Goal: Task Accomplishment & Management: Use online tool/utility

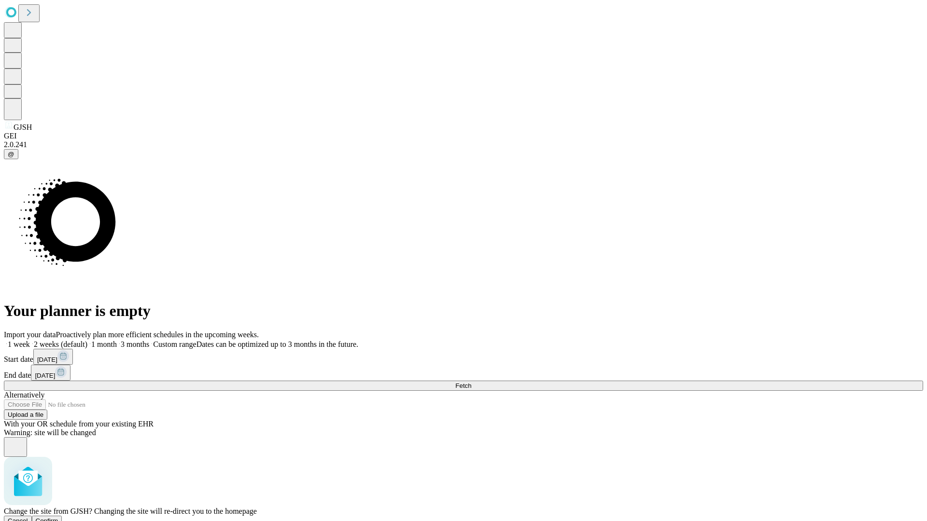
click at [58, 518] on span "Confirm" at bounding box center [47, 521] width 23 height 7
click at [30, 340] on label "1 week" at bounding box center [17, 344] width 26 height 8
click at [471, 382] on span "Fetch" at bounding box center [463, 385] width 16 height 7
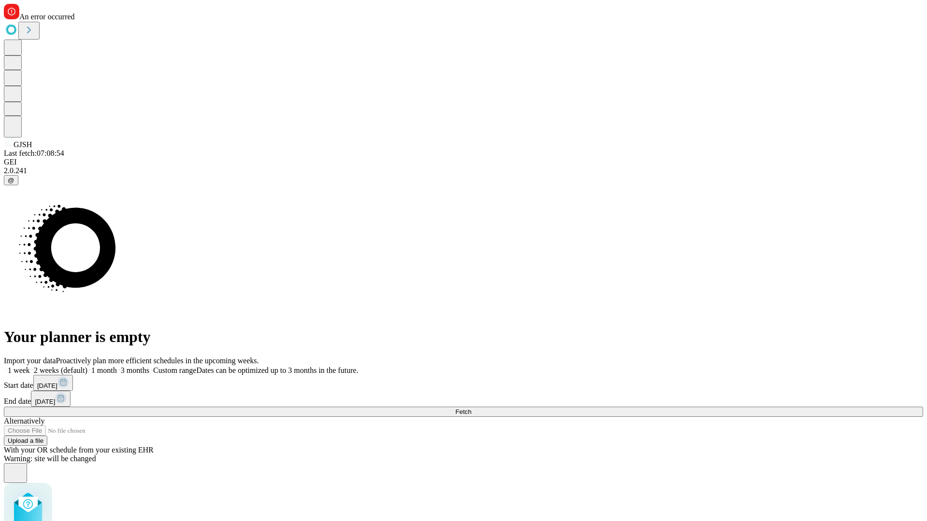
click at [30, 366] on label "1 week" at bounding box center [17, 370] width 26 height 8
click at [471, 408] on span "Fetch" at bounding box center [463, 411] width 16 height 7
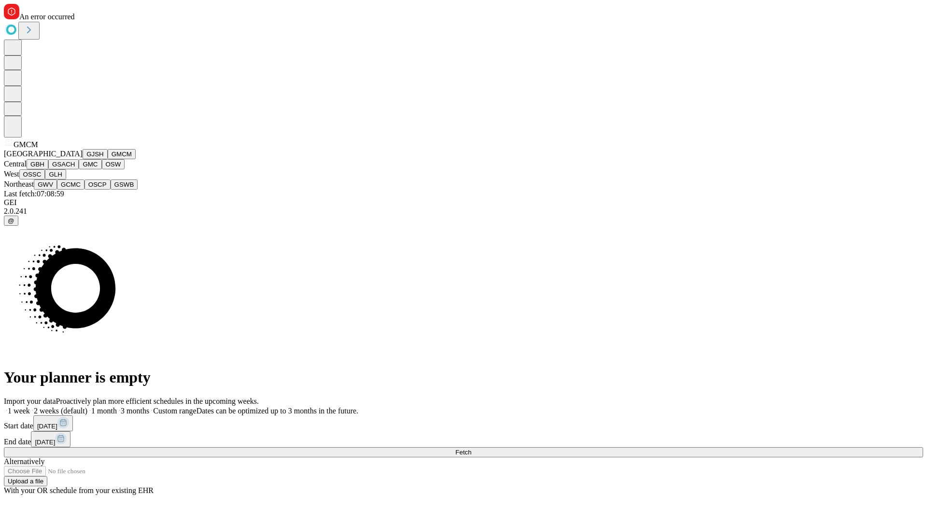
click at [48, 169] on button "GBH" at bounding box center [38, 164] width 22 height 10
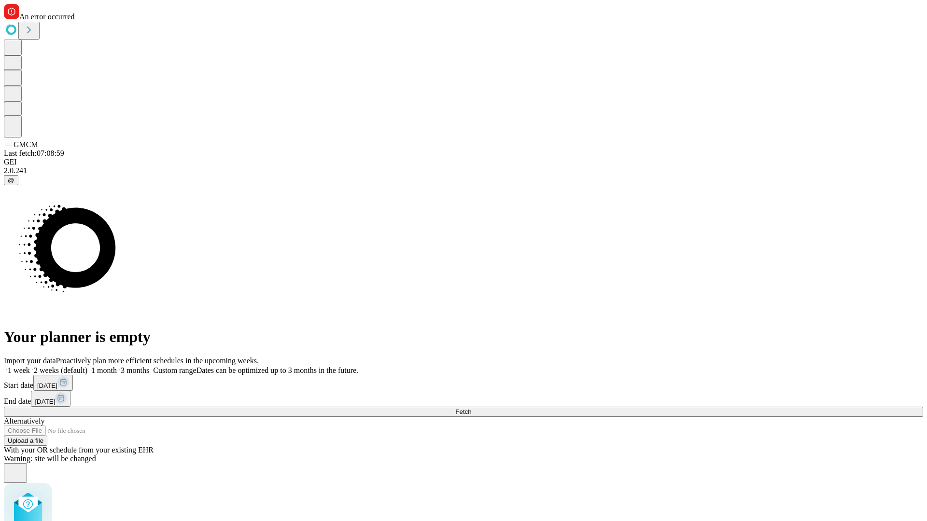
click at [30, 366] on label "1 week" at bounding box center [17, 370] width 26 height 8
click at [471, 408] on span "Fetch" at bounding box center [463, 411] width 16 height 7
click at [30, 366] on label "1 week" at bounding box center [17, 370] width 26 height 8
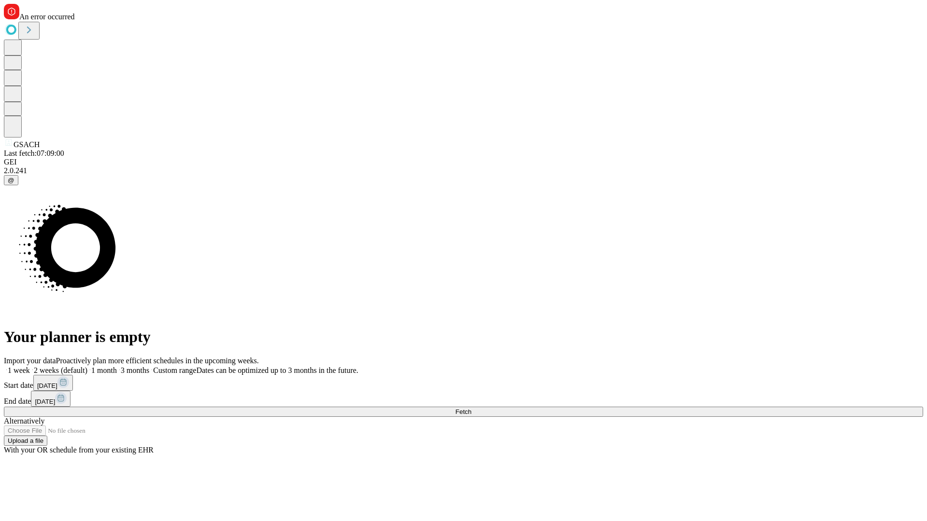
click at [471, 408] on span "Fetch" at bounding box center [463, 411] width 16 height 7
click at [30, 366] on label "1 week" at bounding box center [17, 370] width 26 height 8
click at [471, 408] on span "Fetch" at bounding box center [463, 411] width 16 height 7
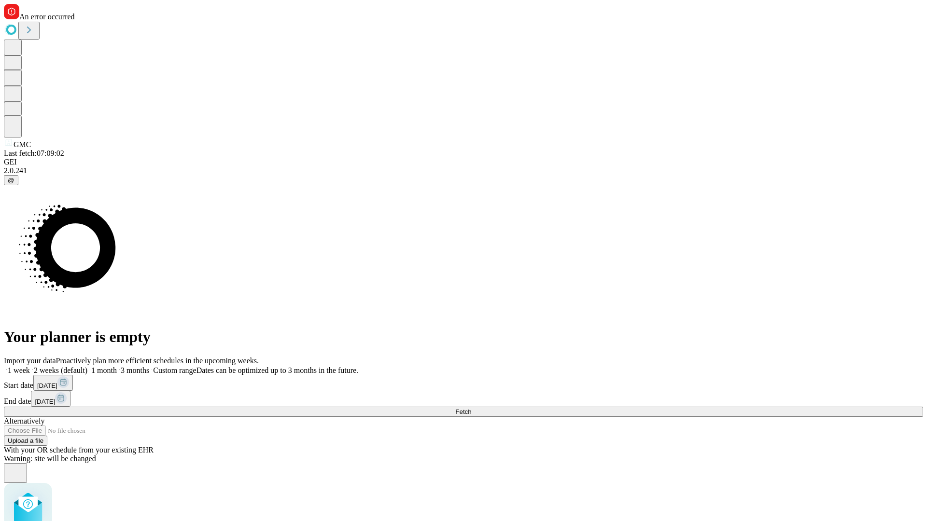
click at [30, 366] on label "1 week" at bounding box center [17, 370] width 26 height 8
click at [471, 408] on span "Fetch" at bounding box center [463, 411] width 16 height 7
click at [30, 366] on label "1 week" at bounding box center [17, 370] width 26 height 8
click at [471, 408] on span "Fetch" at bounding box center [463, 411] width 16 height 7
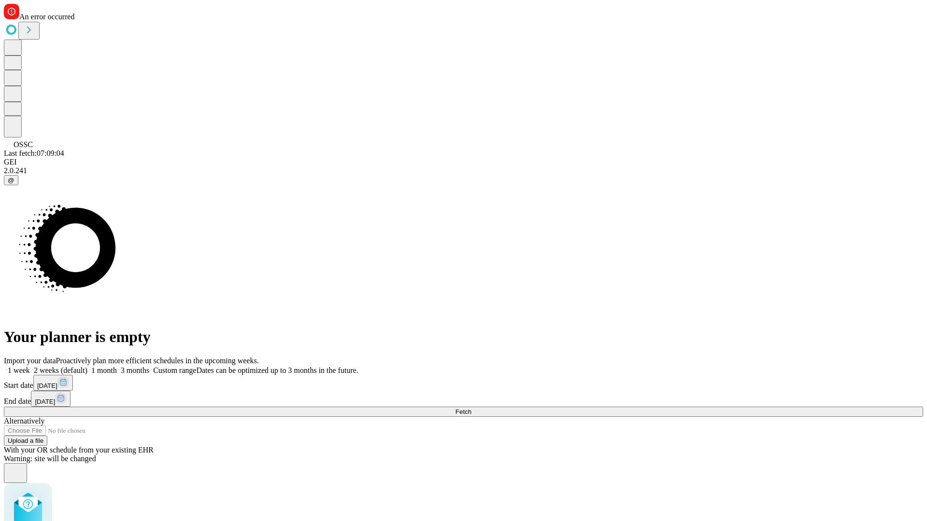
click at [30, 366] on label "1 week" at bounding box center [17, 370] width 26 height 8
click at [471, 408] on span "Fetch" at bounding box center [463, 411] width 16 height 7
click at [30, 366] on label "1 week" at bounding box center [17, 370] width 26 height 8
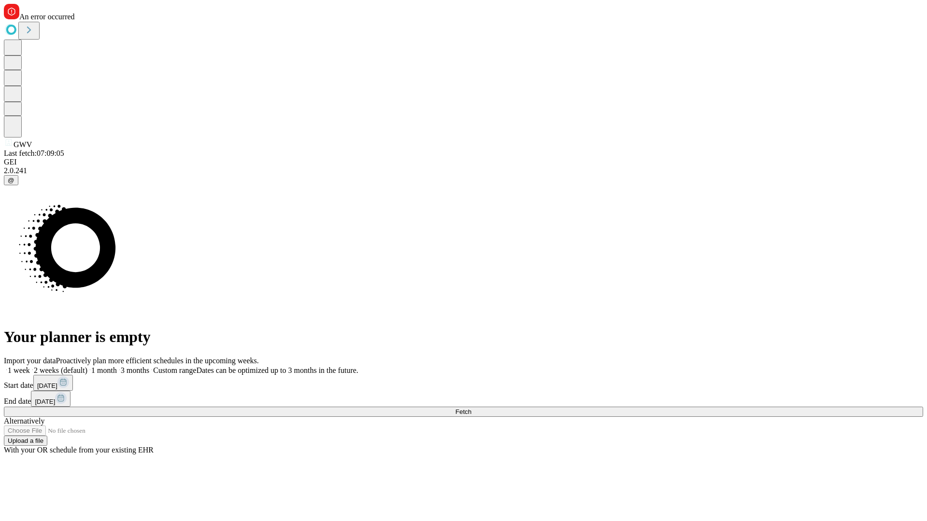
click at [471, 408] on span "Fetch" at bounding box center [463, 411] width 16 height 7
click at [30, 366] on label "1 week" at bounding box center [17, 370] width 26 height 8
click at [471, 408] on span "Fetch" at bounding box center [463, 411] width 16 height 7
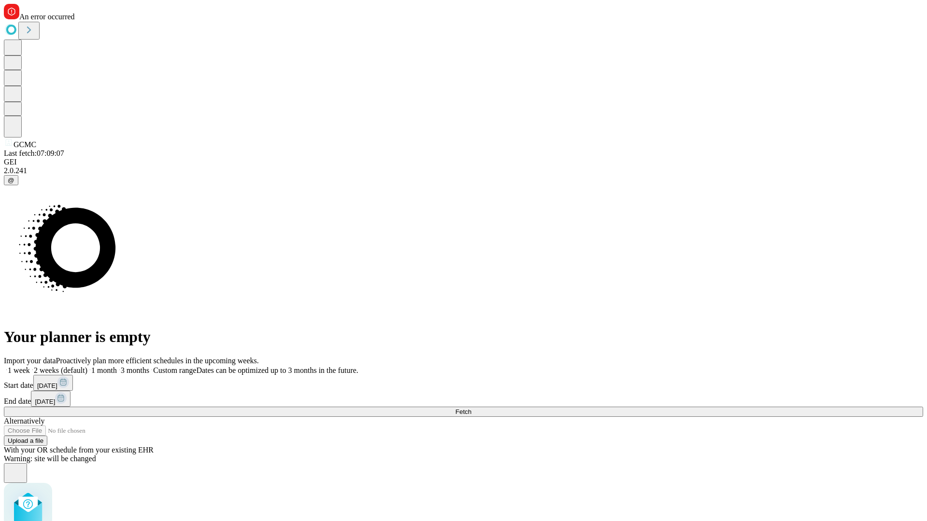
click at [30, 366] on label "1 week" at bounding box center [17, 370] width 26 height 8
click at [471, 408] on span "Fetch" at bounding box center [463, 411] width 16 height 7
click at [30, 366] on label "1 week" at bounding box center [17, 370] width 26 height 8
click at [471, 408] on span "Fetch" at bounding box center [463, 411] width 16 height 7
